Goal: Information Seeking & Learning: Learn about a topic

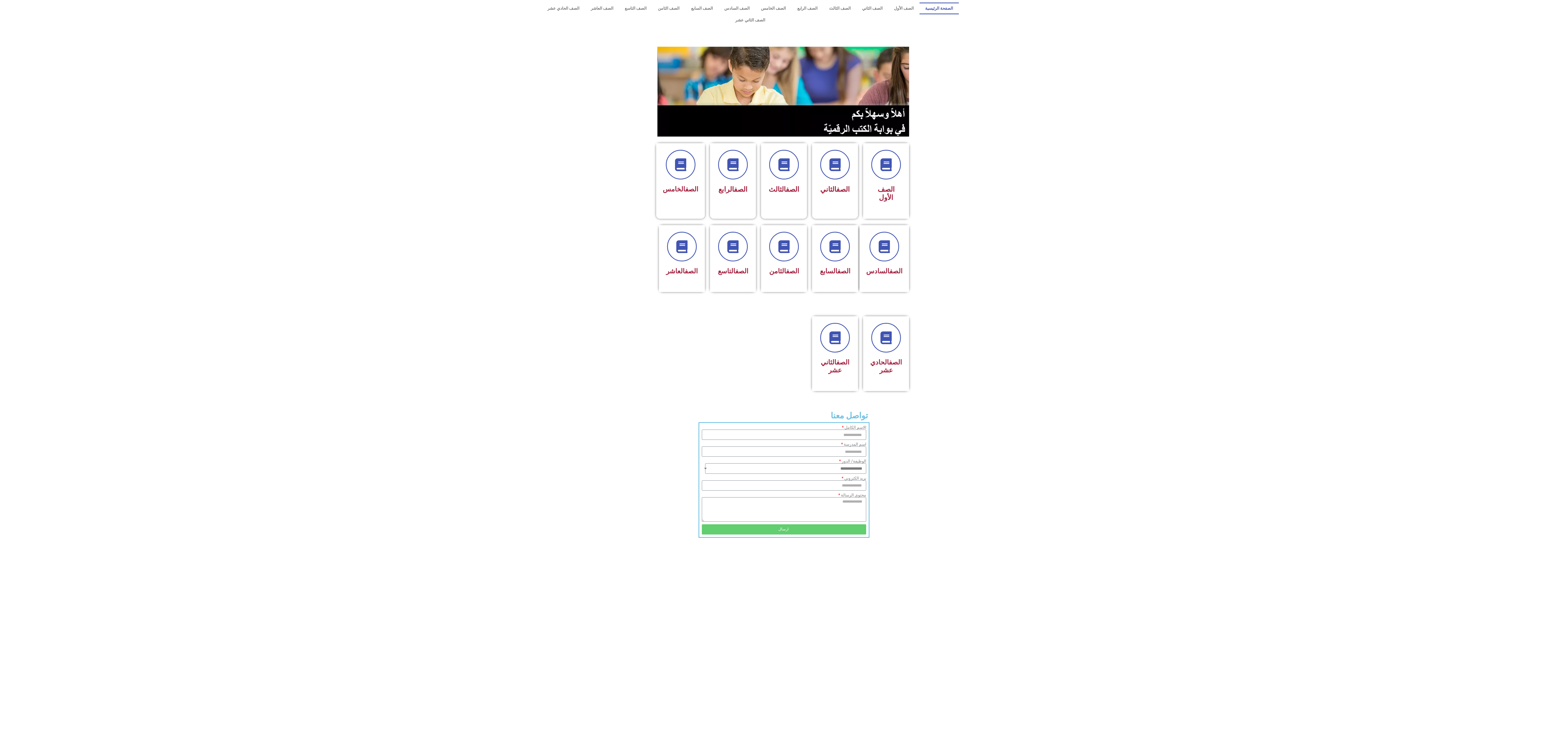
click at [1141, 316] on section "الصف الحادي عشر الصف الثاني عشر" at bounding box center [784, 359] width 1568 height 99
click at [741, 265] on div "الصف التاسع" at bounding box center [732, 259] width 46 height 68
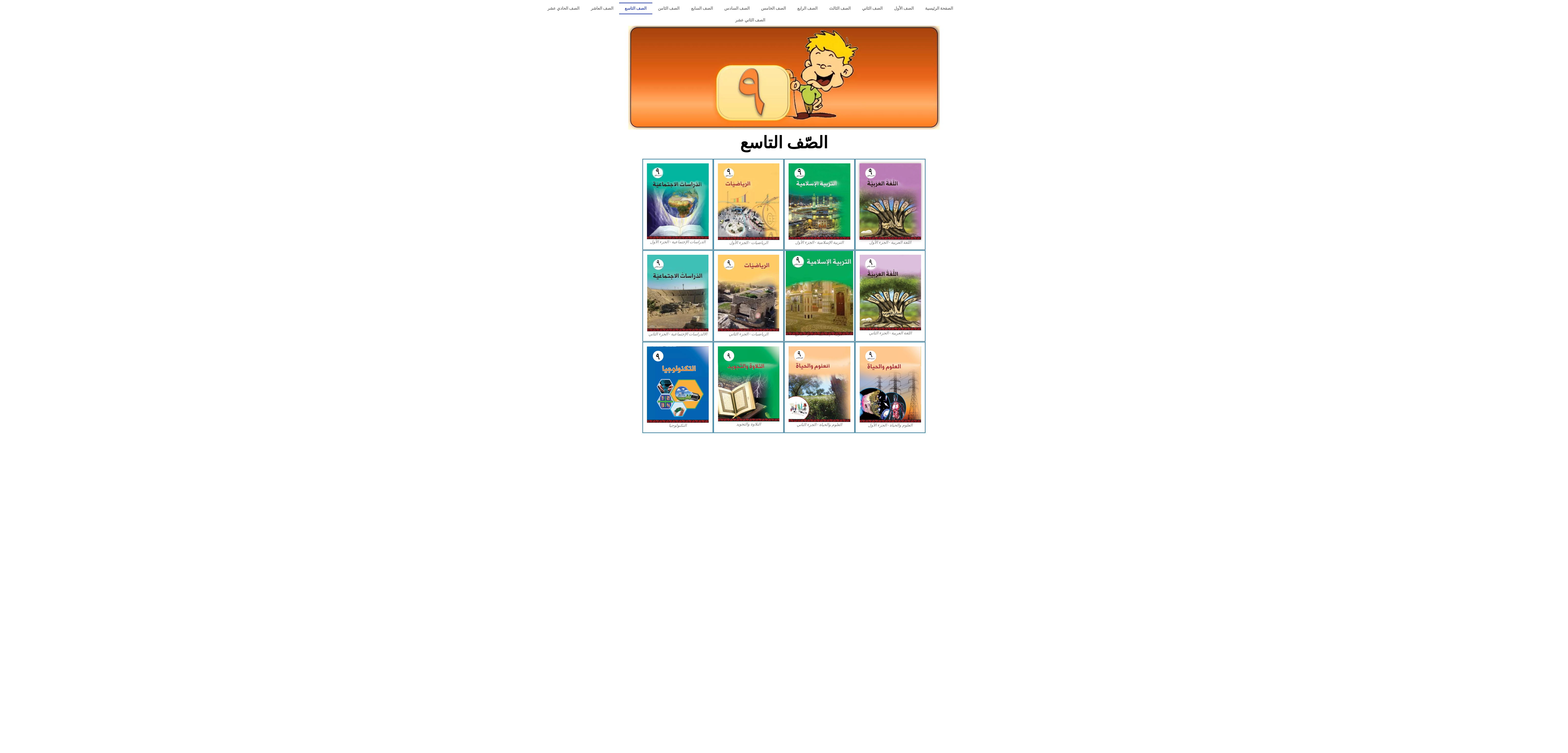
click at [814, 275] on img at bounding box center [819, 293] width 68 height 84
click at [825, 186] on img at bounding box center [820, 201] width 68 height 84
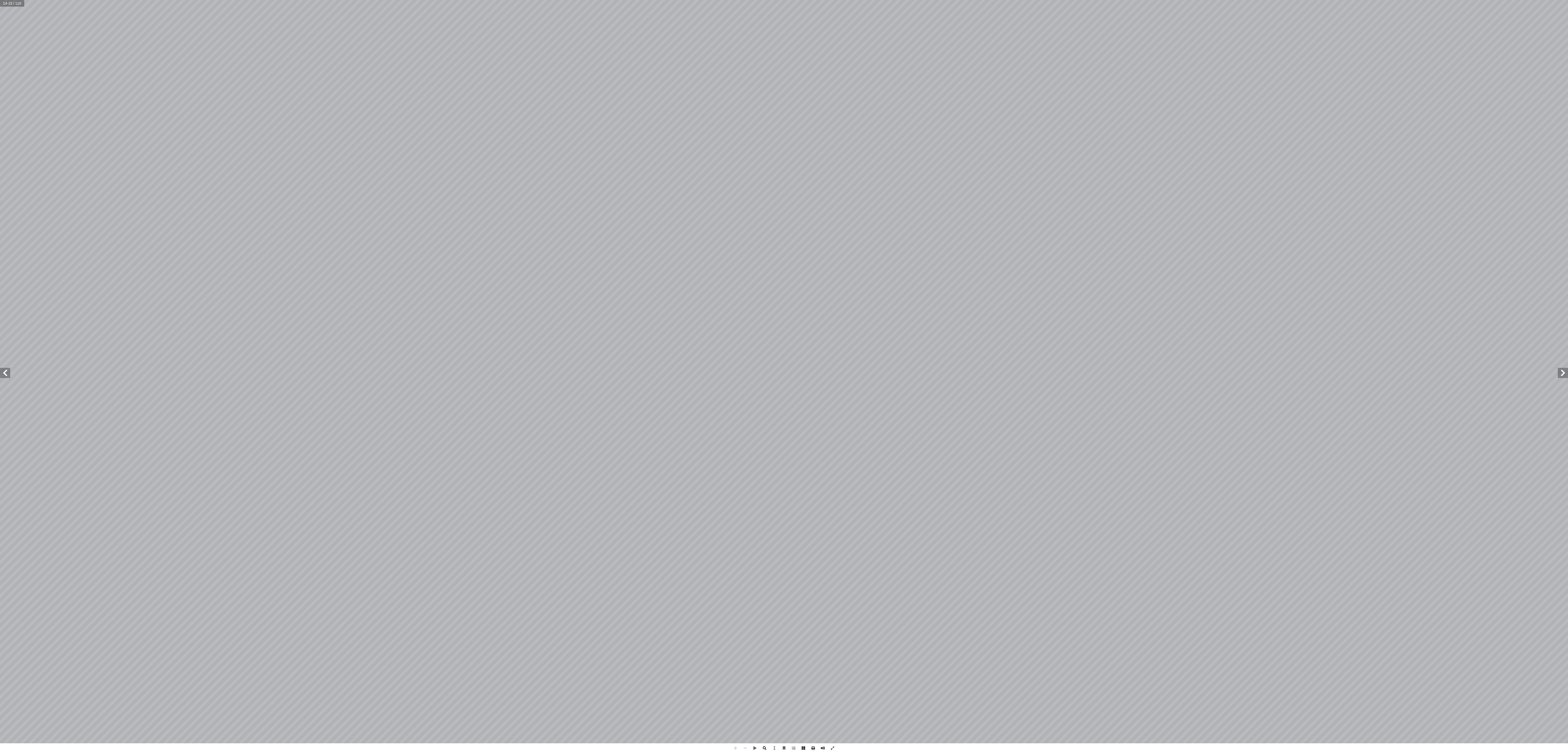
click at [766, 751] on span at bounding box center [765, 748] width 10 height 10
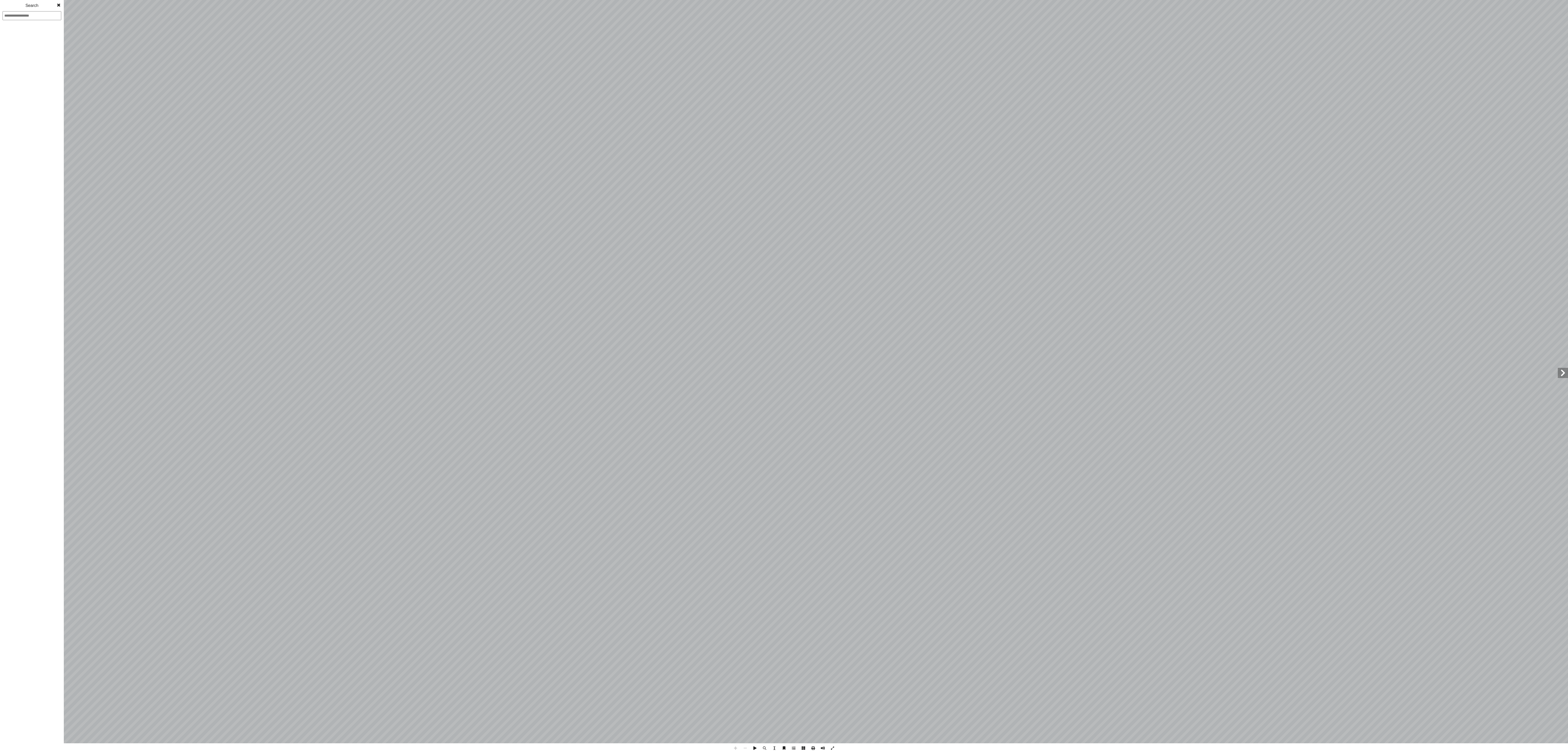
click at [736, 748] on span at bounding box center [735, 748] width 10 height 10
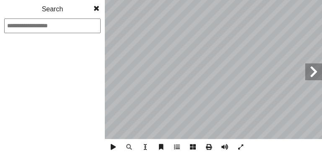
click at [94, 12] on span at bounding box center [96, 8] width 15 height 17
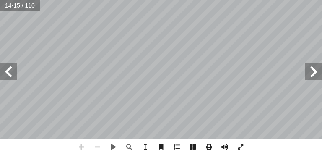
click at [88, 146] on span at bounding box center [81, 147] width 16 height 16
